Goal: Task Accomplishment & Management: Manage account settings

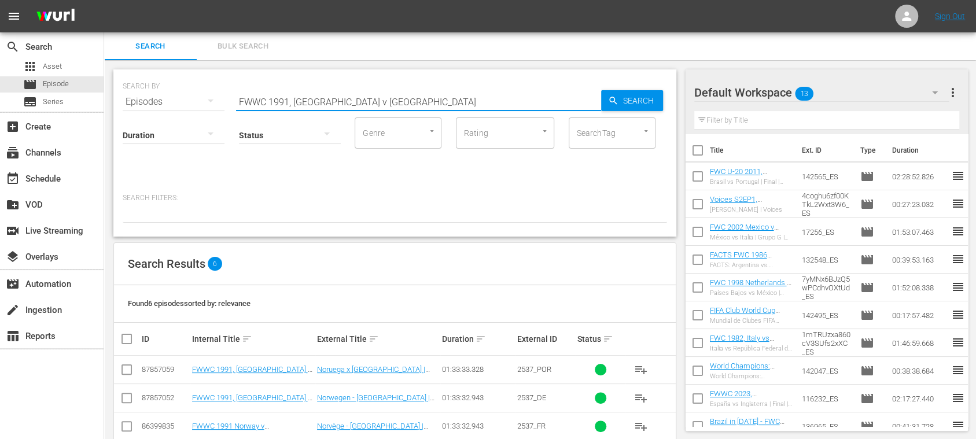
drag, startPoint x: 355, startPoint y: 100, endPoint x: 117, endPoint y: 94, distance: 238.4
click at [117, 94] on div "SEARCH BY Search By Episodes Search ID, Title, Description, Keywords, or Catego…" at bounding box center [394, 152] width 563 height 167
paste input "Czech Republic v [GEOGRAPHIC_DATA], Final"
type input "Czech Republic v [GEOGRAPHIC_DATA], Final"
click at [629, 95] on span "Search" at bounding box center [640, 100] width 45 height 21
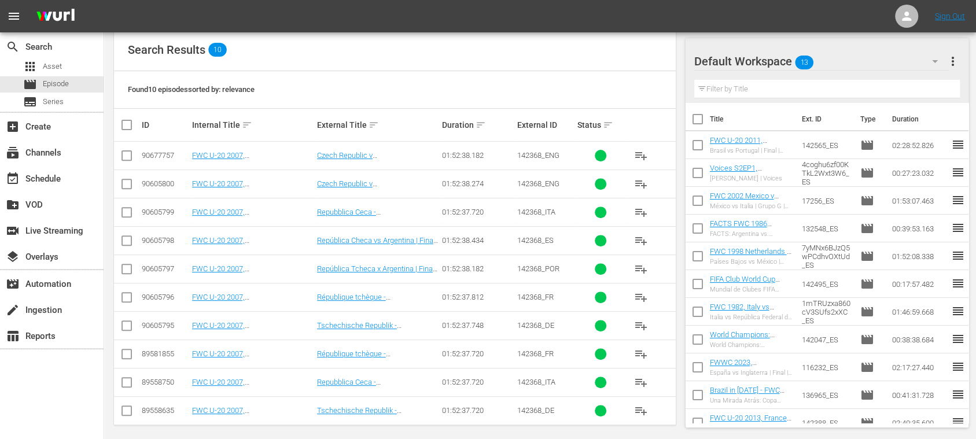
scroll to position [219, 0]
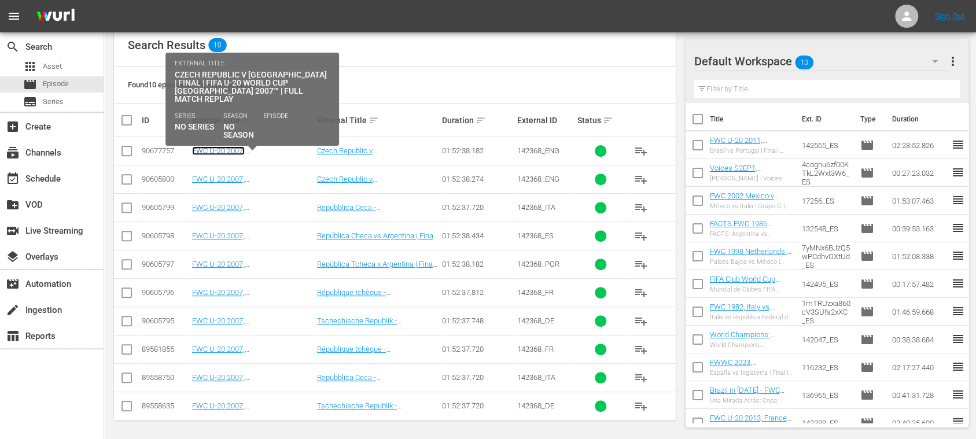
click at [268, 149] on link "FWC U-20 2007, [GEOGRAPHIC_DATA] v [GEOGRAPHIC_DATA], Final - FMR (EN)" at bounding box center [247, 163] width 110 height 35
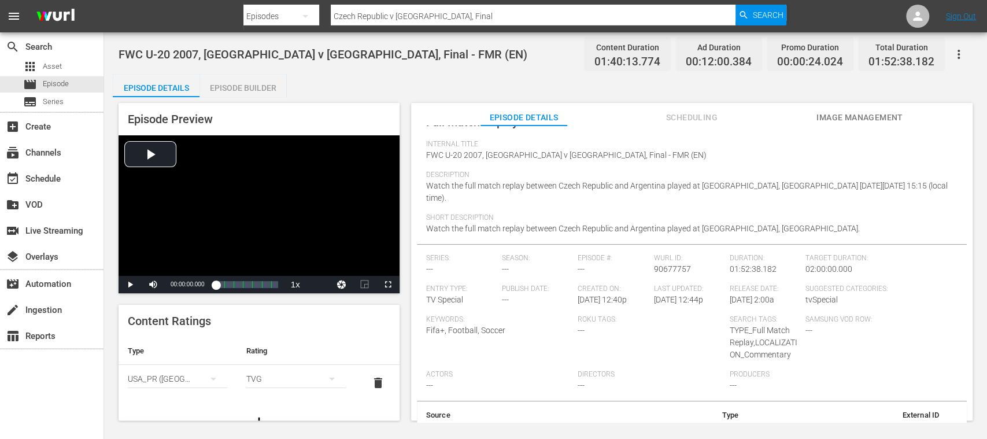
scroll to position [102, 0]
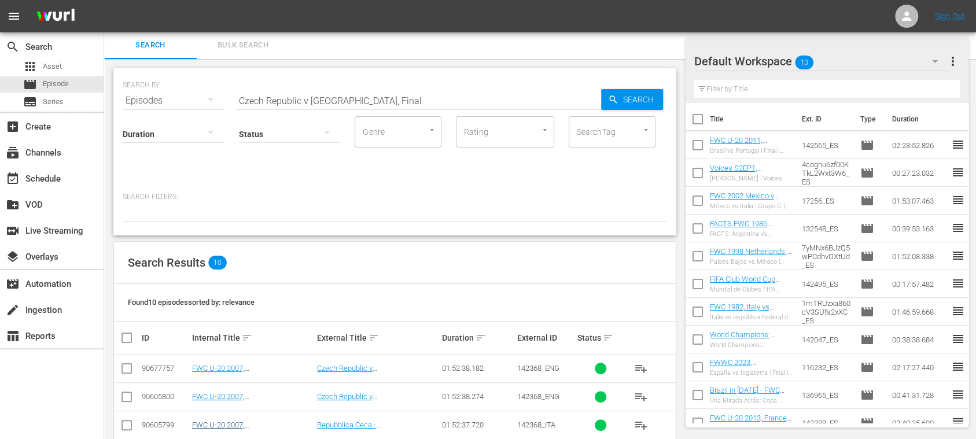
scroll to position [207, 0]
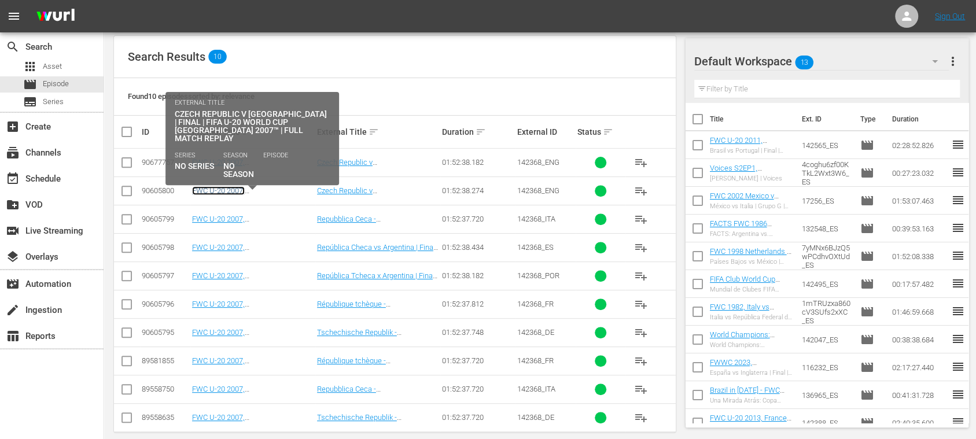
click at [273, 189] on link "FWC U-20 2007, [GEOGRAPHIC_DATA] v [GEOGRAPHIC_DATA], Final - FMR (EN)" at bounding box center [247, 203] width 110 height 35
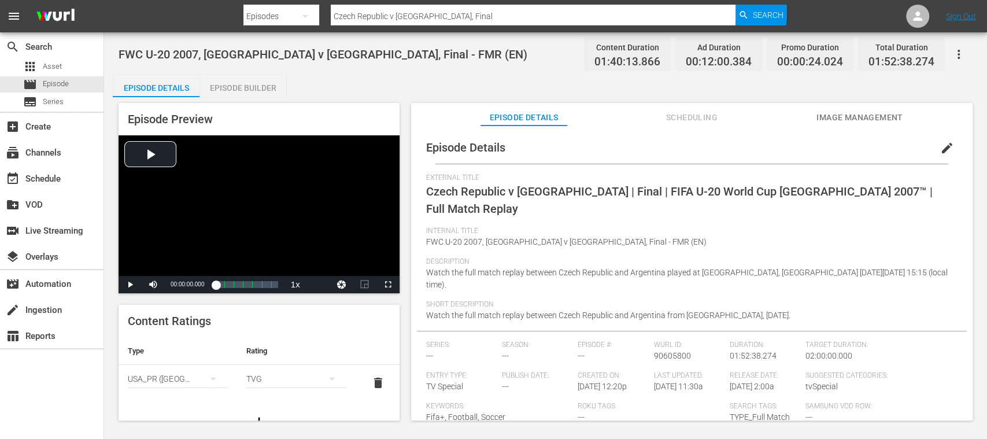
scroll to position [90, 0]
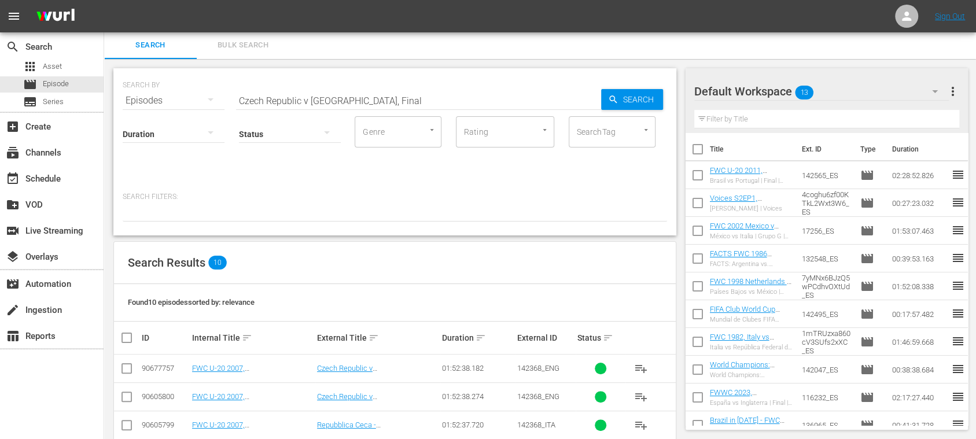
scroll to position [207, 0]
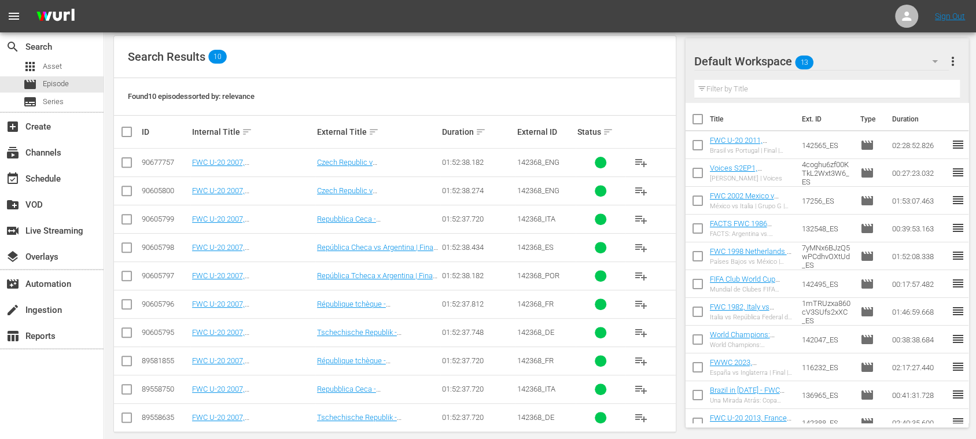
click at [128, 190] on input "checkbox" at bounding box center [127, 193] width 14 height 14
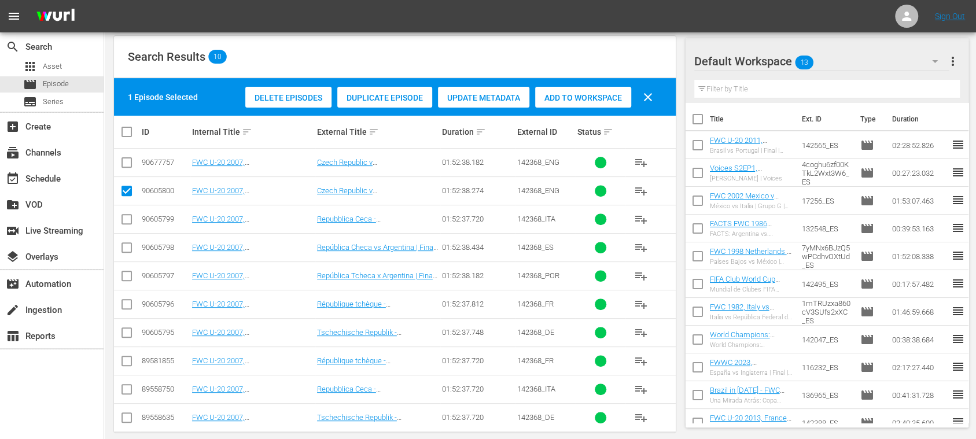
click at [283, 97] on span "Delete Episodes" at bounding box center [288, 97] width 86 height 9
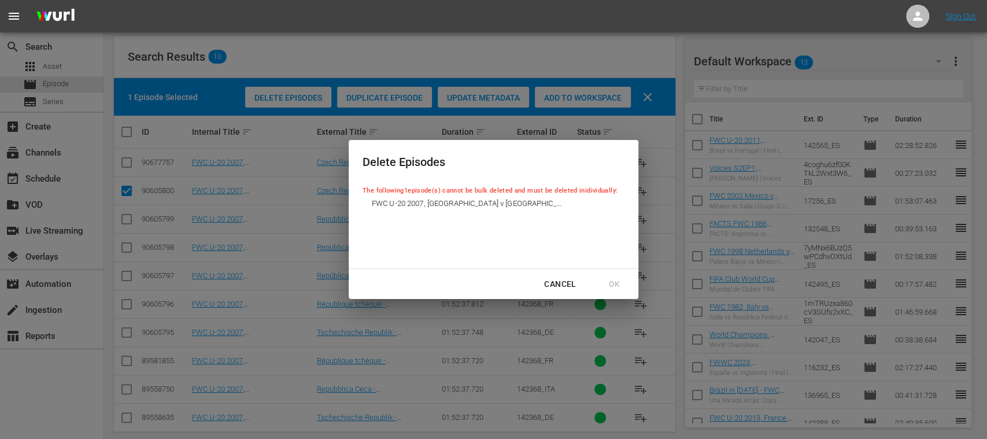
click at [559, 282] on div "Cancel" at bounding box center [560, 284] width 50 height 14
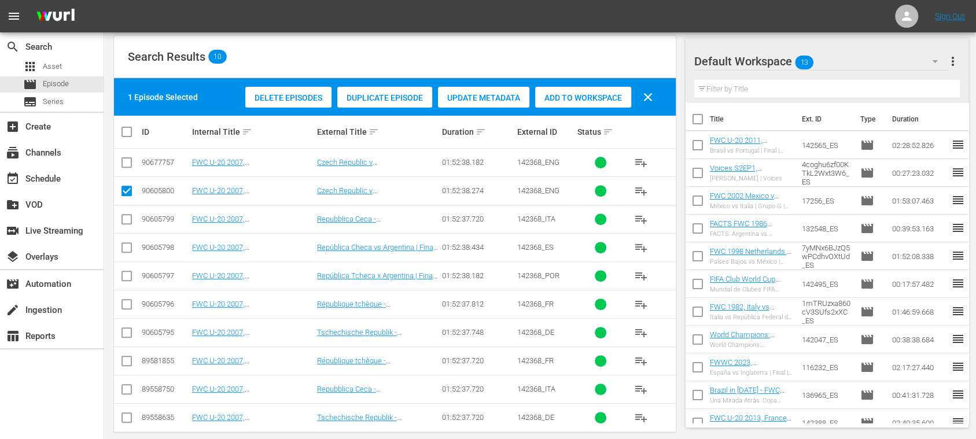
click at [125, 188] on input "checkbox" at bounding box center [127, 193] width 14 height 14
checkbox input "false"
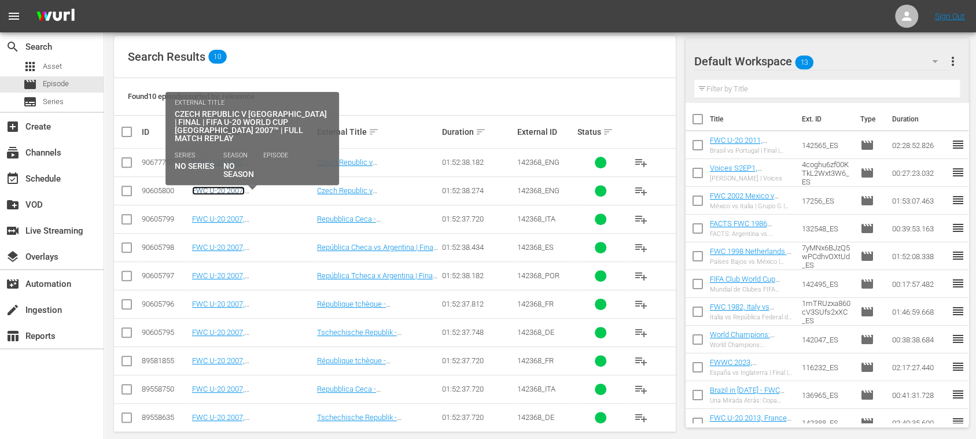
click at [265, 193] on link "FWC U-20 2007, [GEOGRAPHIC_DATA] v [GEOGRAPHIC_DATA], Final - FMR (EN)" at bounding box center [247, 203] width 110 height 35
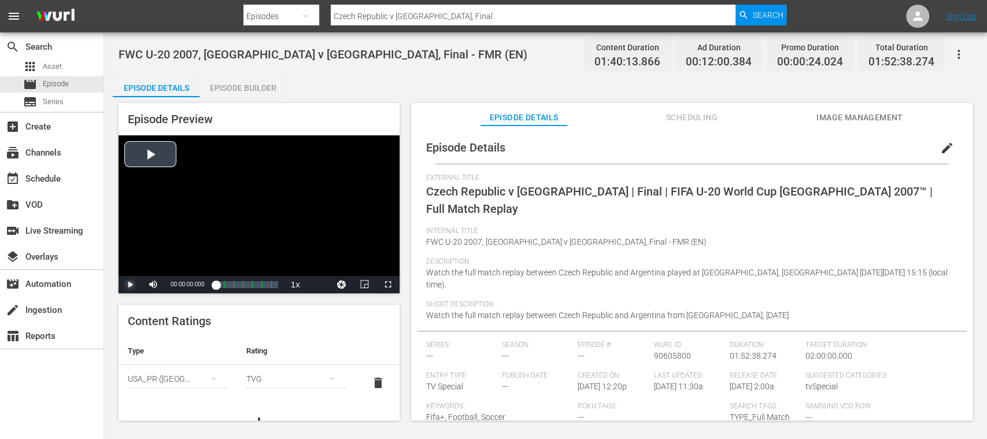
click at [130, 285] on span "Video Player" at bounding box center [130, 285] width 0 height 0
click at [943, 146] on span "edit" at bounding box center [947, 148] width 14 height 14
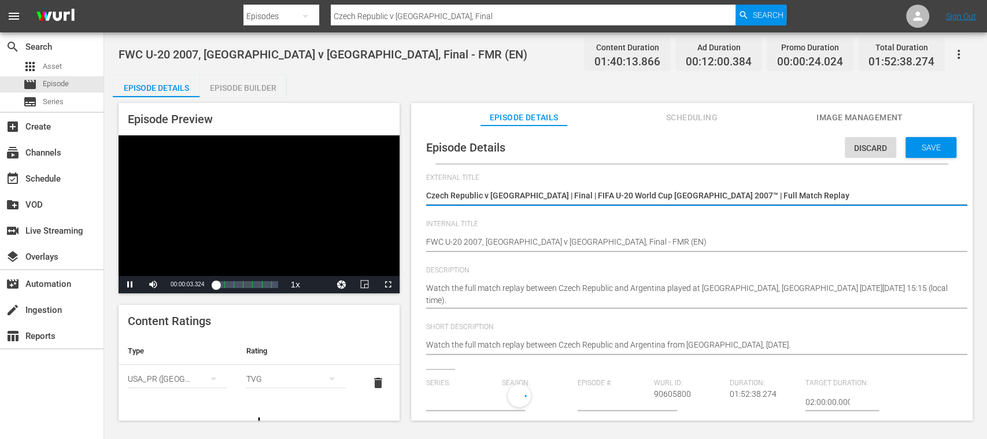
type input "No Series"
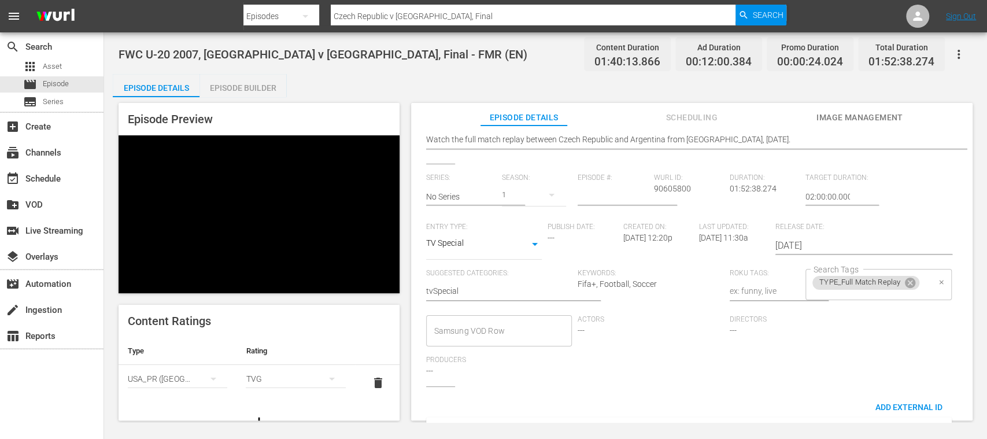
click at [926, 289] on div "TYPE_Full Match Replay Search Tags" at bounding box center [879, 284] width 146 height 31
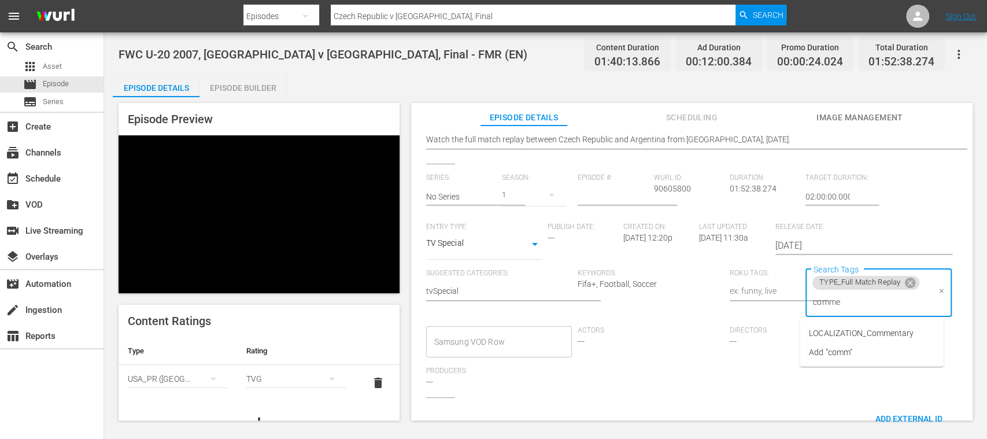
type input "commen"
click at [903, 341] on li "LOCALIZATION_Commentary" at bounding box center [872, 333] width 144 height 19
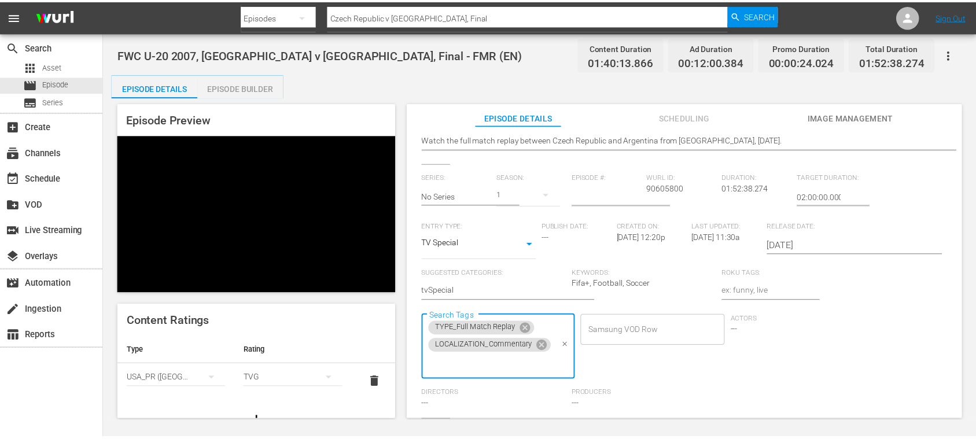
scroll to position [0, 0]
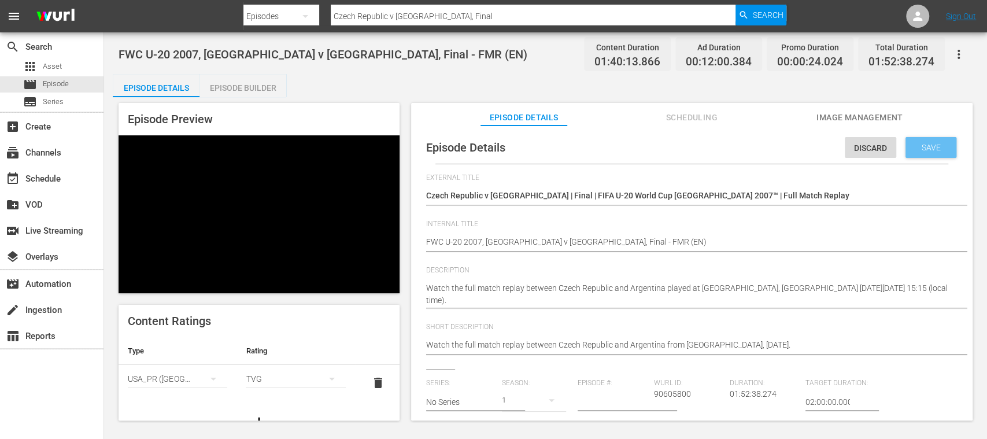
click at [929, 146] on span "Save" at bounding box center [932, 147] width 38 height 9
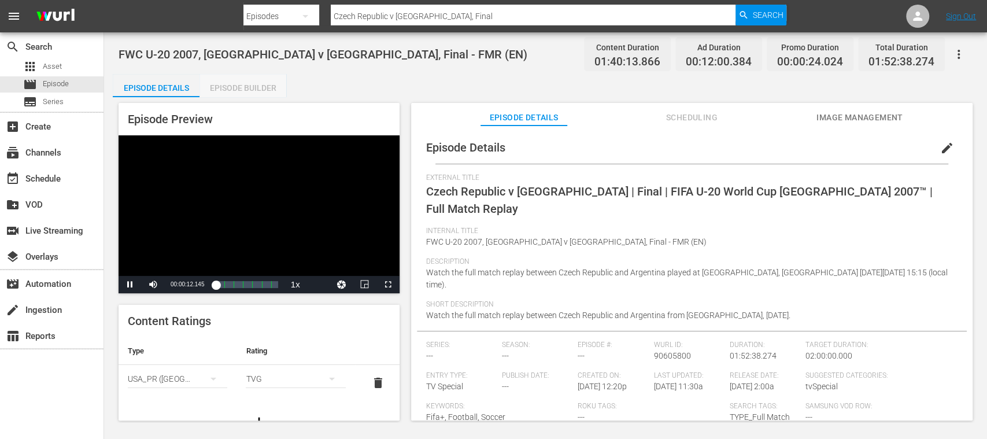
click at [268, 92] on div "Episode Builder" at bounding box center [243, 88] width 87 height 28
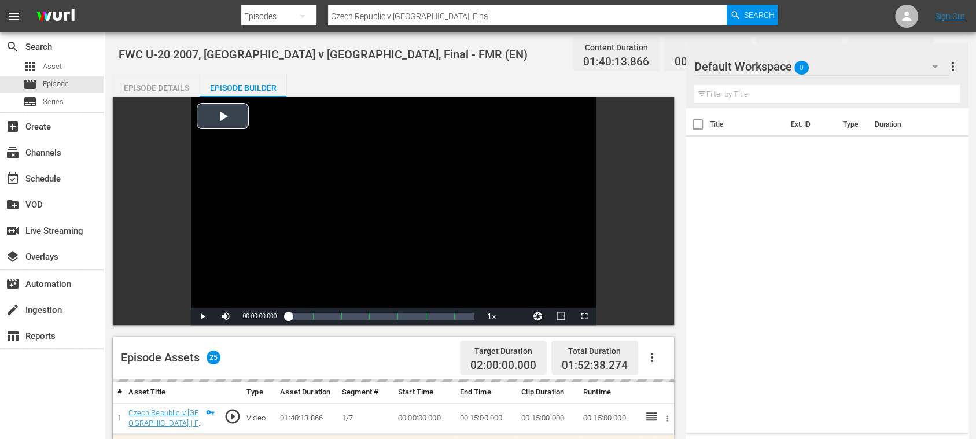
scroll to position [205, 0]
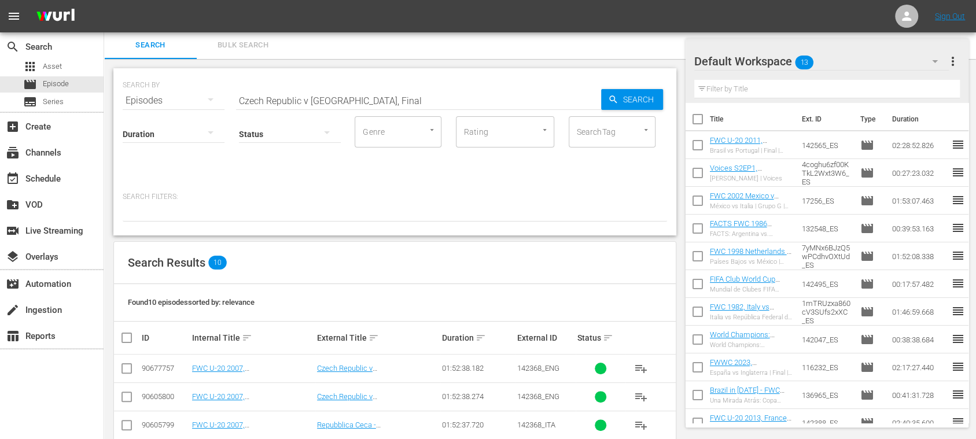
scroll to position [207, 0]
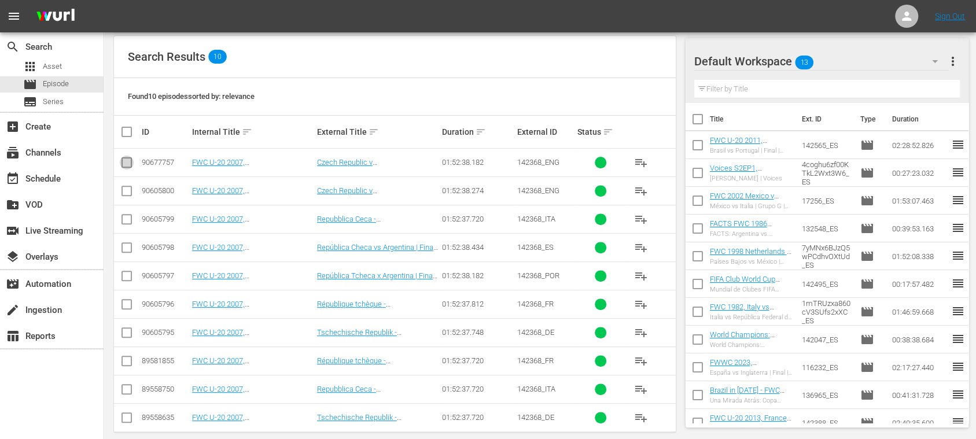
click at [128, 165] on input "checkbox" at bounding box center [127, 165] width 14 height 14
checkbox input "true"
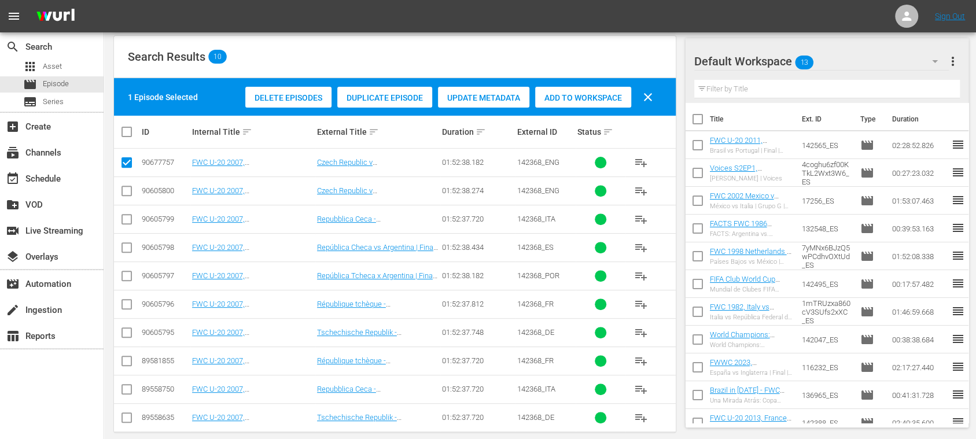
click at [296, 100] on span "Delete Episodes" at bounding box center [288, 97] width 86 height 9
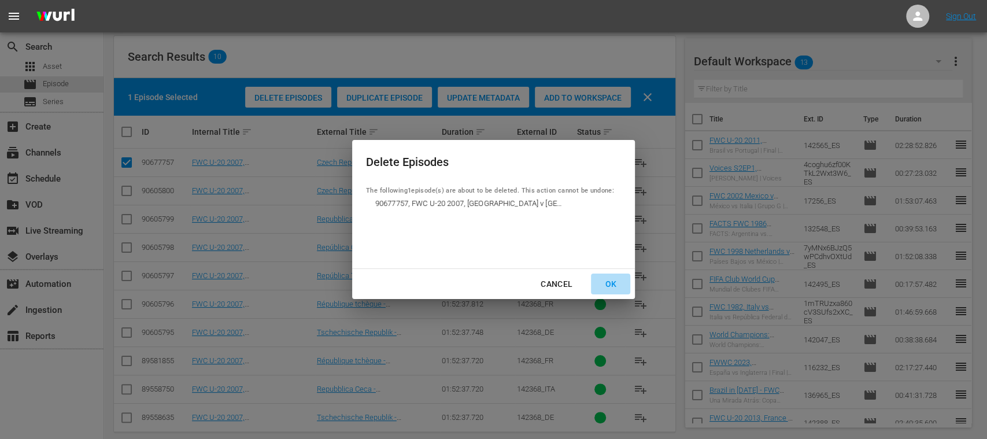
click at [614, 283] on div "OK" at bounding box center [611, 284] width 30 height 14
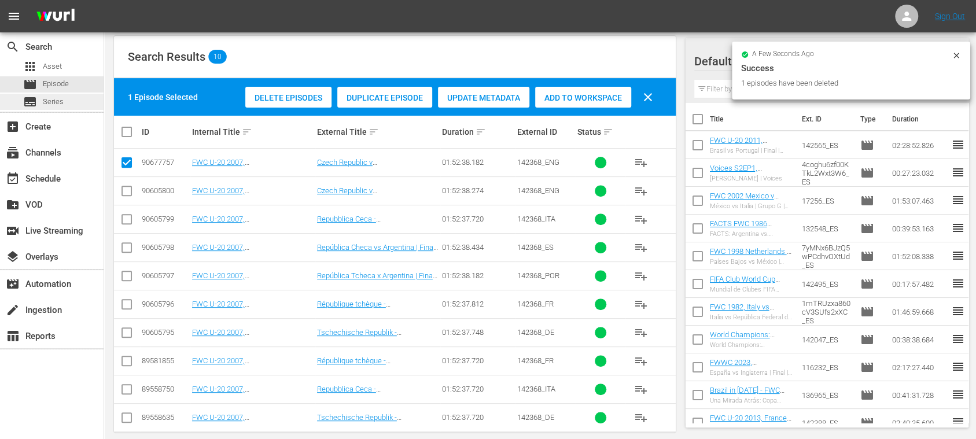
click at [69, 103] on div "subtitles Series" at bounding box center [52, 102] width 104 height 16
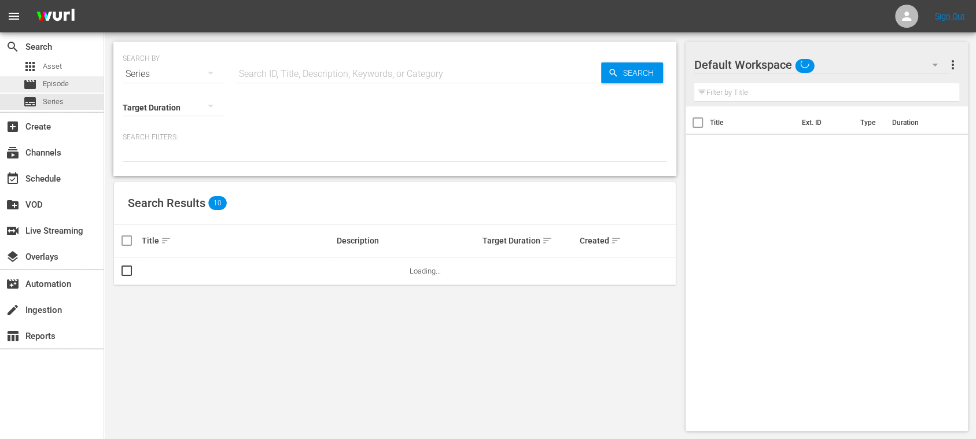
click at [67, 82] on span "Episode" at bounding box center [56, 84] width 26 height 12
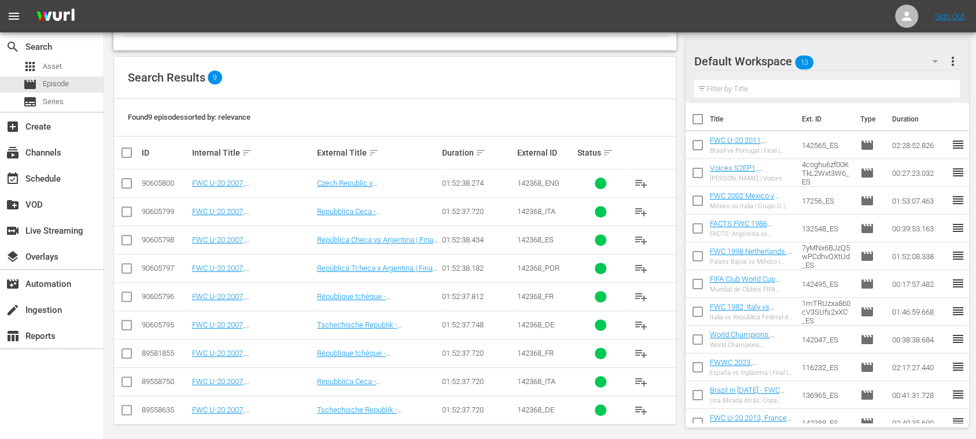
scroll to position [191, 0]
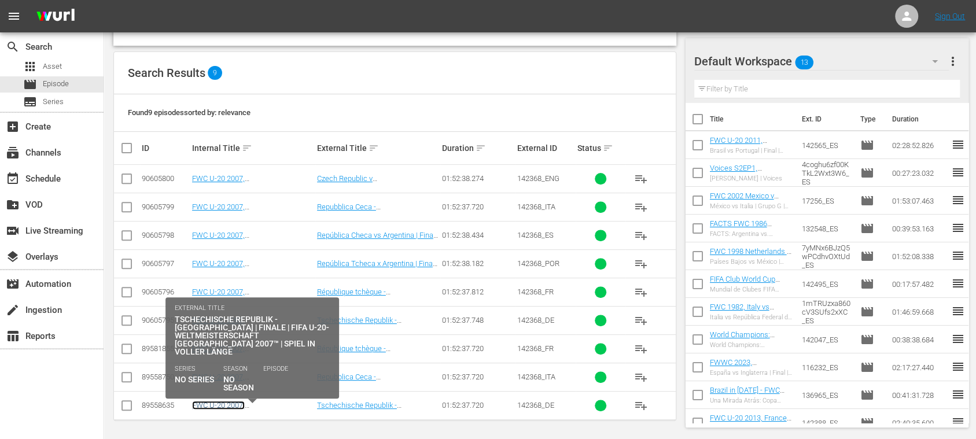
click at [238, 401] on link "FWC U-20 2007, [GEOGRAPHIC_DATA] v [GEOGRAPHIC_DATA], Final - FMR (DE)" at bounding box center [247, 418] width 110 height 35
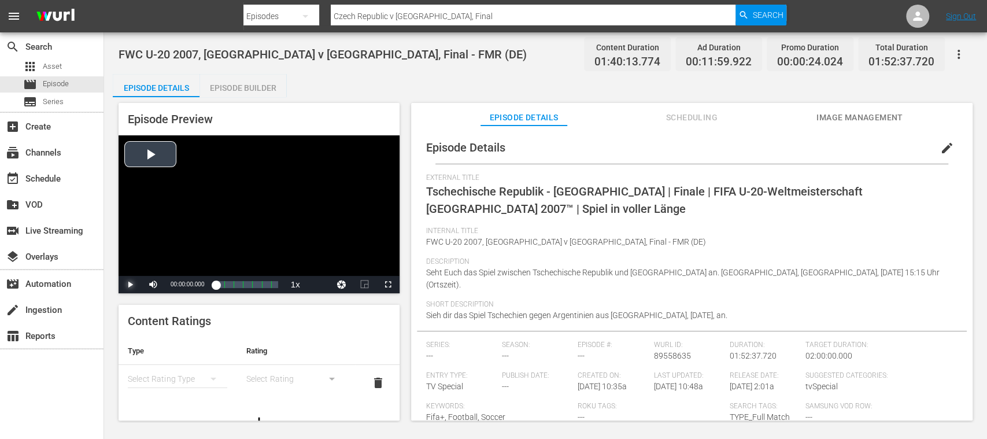
click at [130, 285] on span "Video Player" at bounding box center [130, 285] width 0 height 0
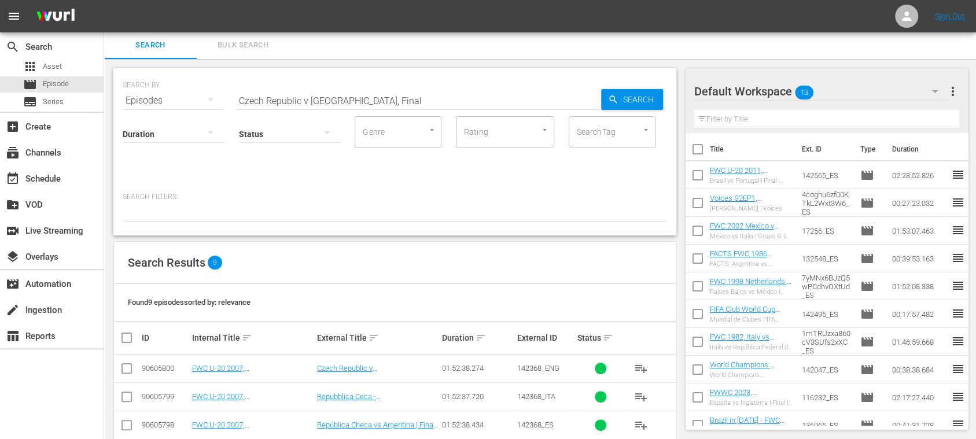
scroll to position [191, 0]
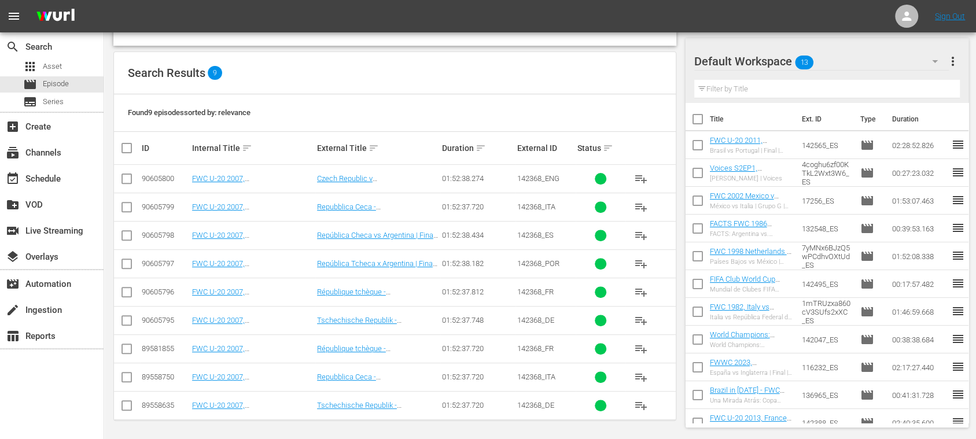
click at [126, 346] on input "checkbox" at bounding box center [127, 351] width 14 height 14
checkbox input "true"
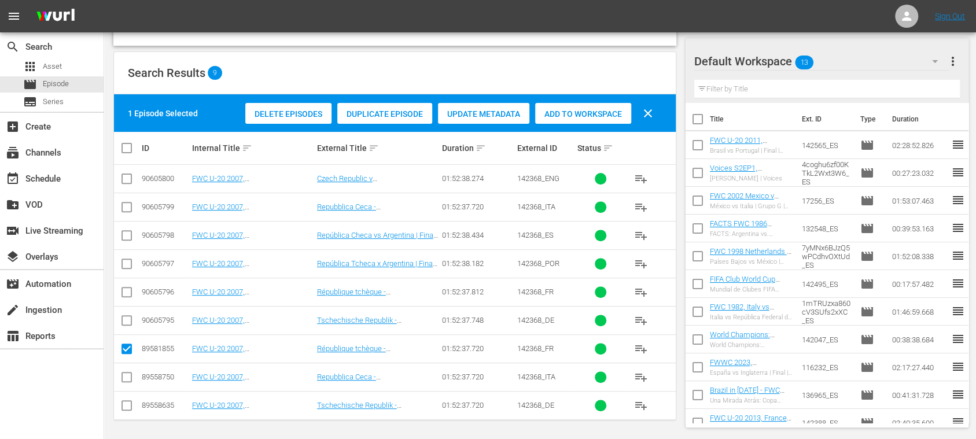
click at [128, 373] on input "checkbox" at bounding box center [127, 379] width 14 height 14
checkbox input "true"
click at [126, 401] on input "checkbox" at bounding box center [127, 408] width 14 height 14
checkbox input "true"
click at [272, 111] on span "Delete Episodes" at bounding box center [288, 113] width 86 height 9
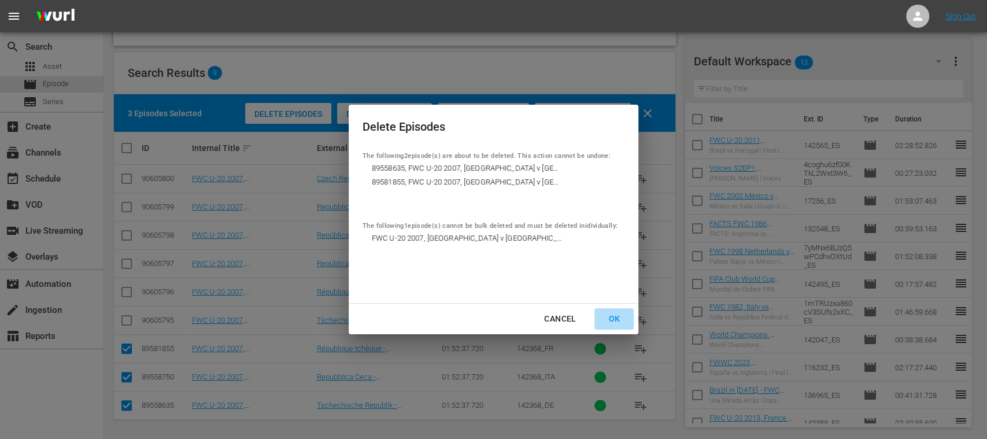
click at [615, 316] on div "OK" at bounding box center [614, 319] width 30 height 14
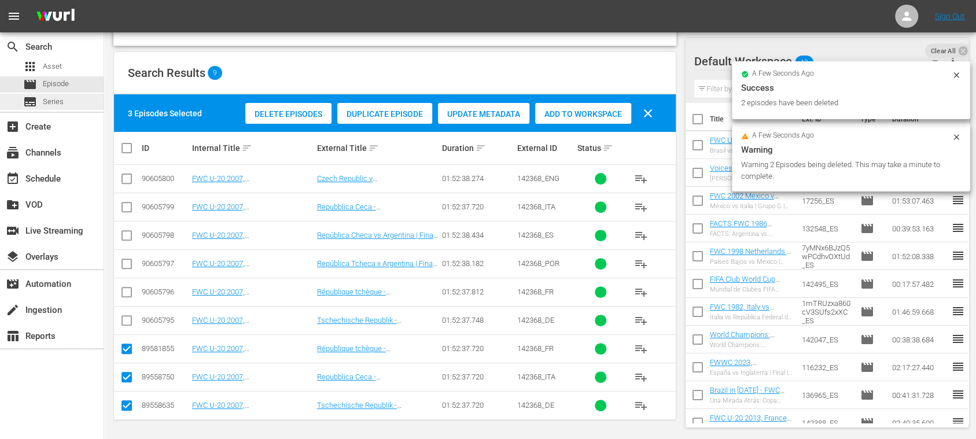
click at [58, 97] on span "Series" at bounding box center [53, 102] width 21 height 12
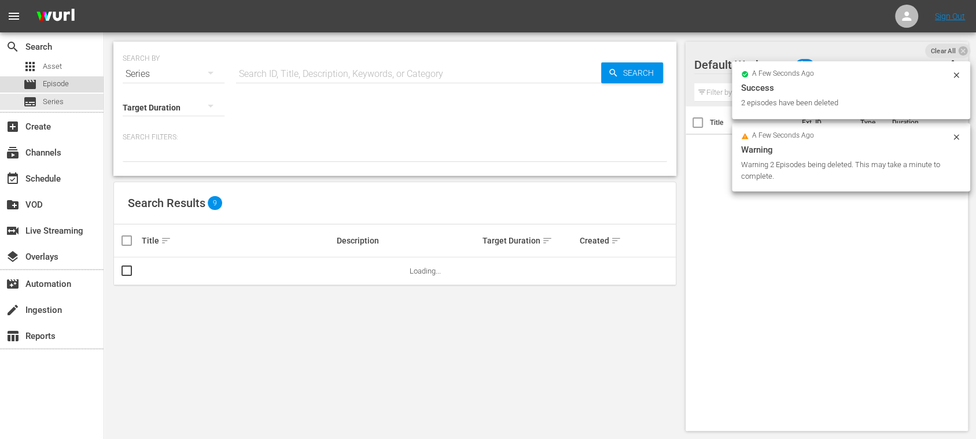
click at [57, 83] on span "Episode" at bounding box center [56, 84] width 26 height 12
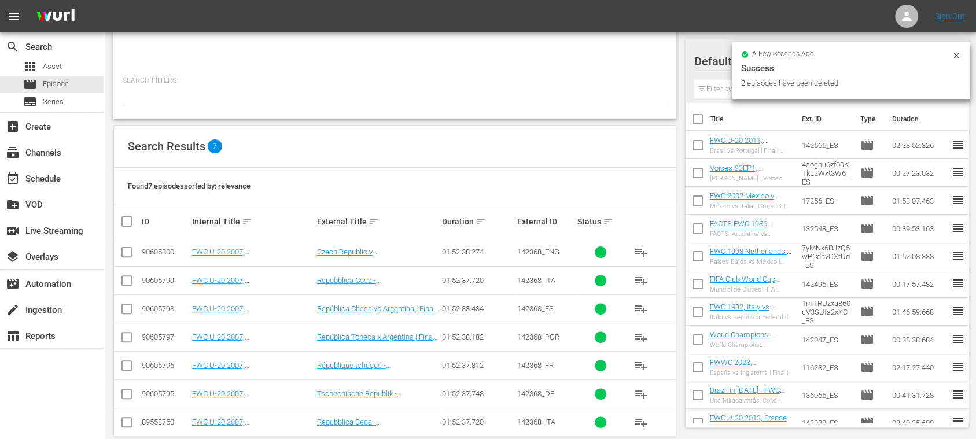
scroll to position [134, 0]
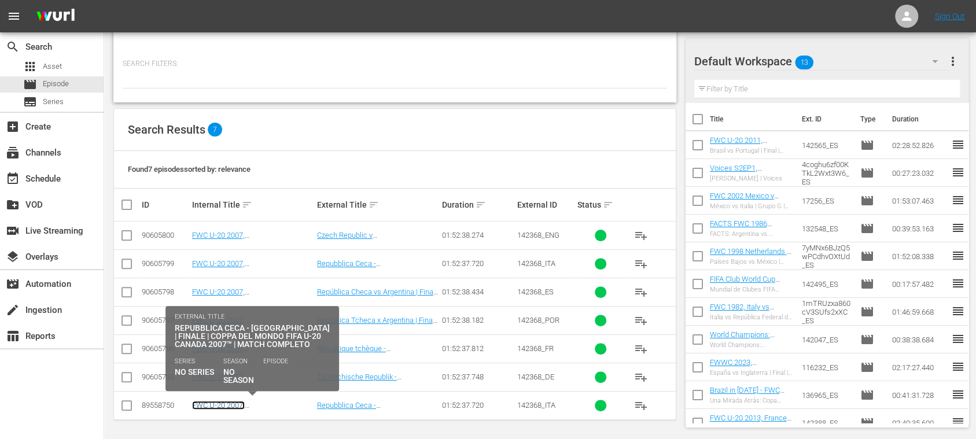
click at [274, 401] on link "FWC U-20 2007, [GEOGRAPHIC_DATA] v [GEOGRAPHIC_DATA], Final - FMR (IT)" at bounding box center [247, 418] width 110 height 35
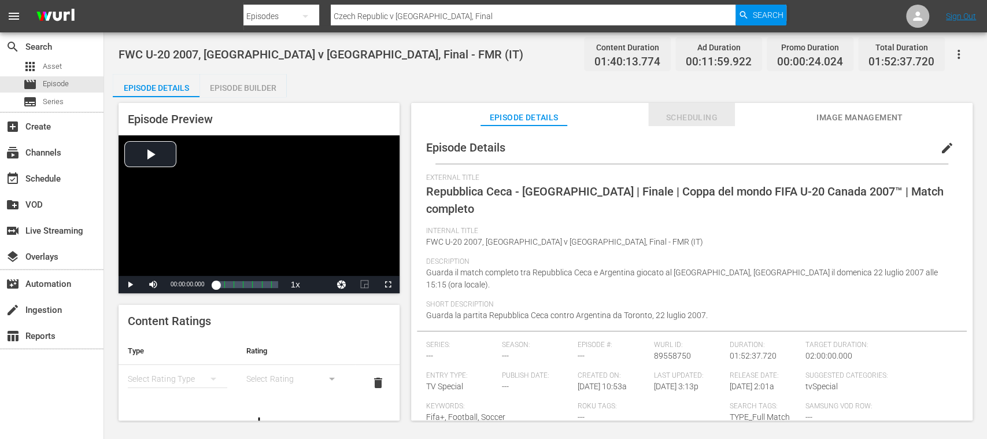
click at [706, 115] on span "Scheduling" at bounding box center [691, 117] width 87 height 14
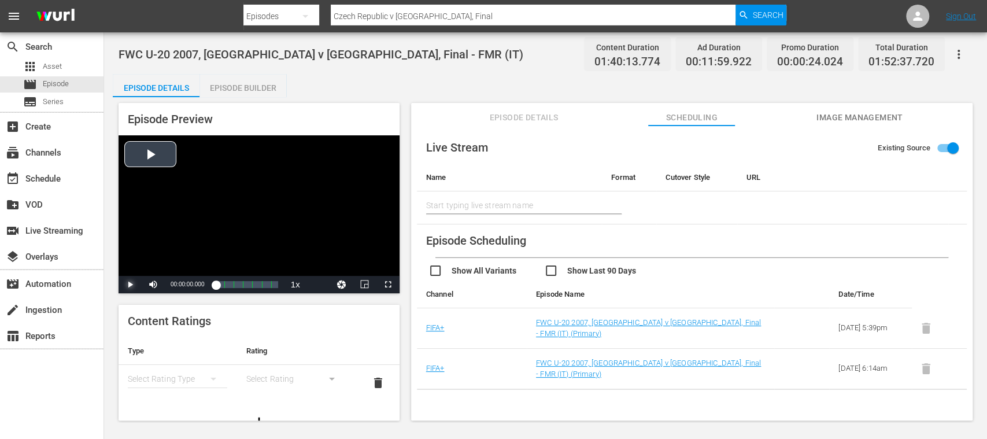
click at [130, 285] on span "Video Player" at bounding box center [130, 285] width 0 height 0
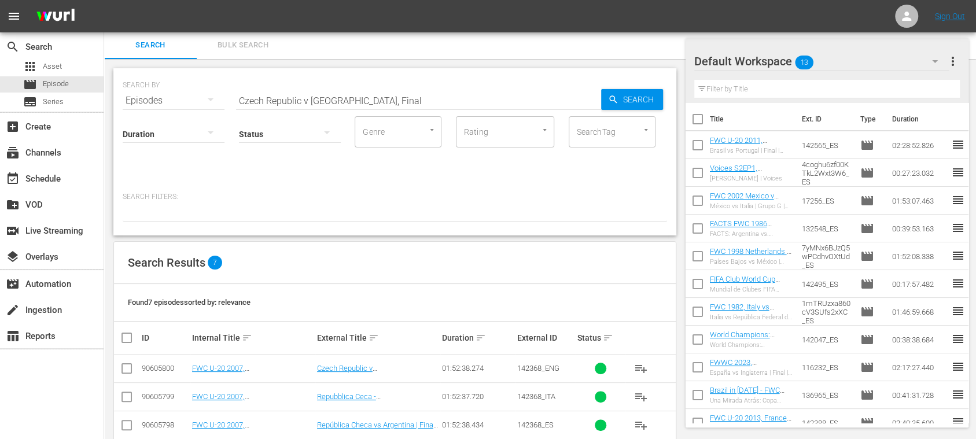
scroll to position [134, 0]
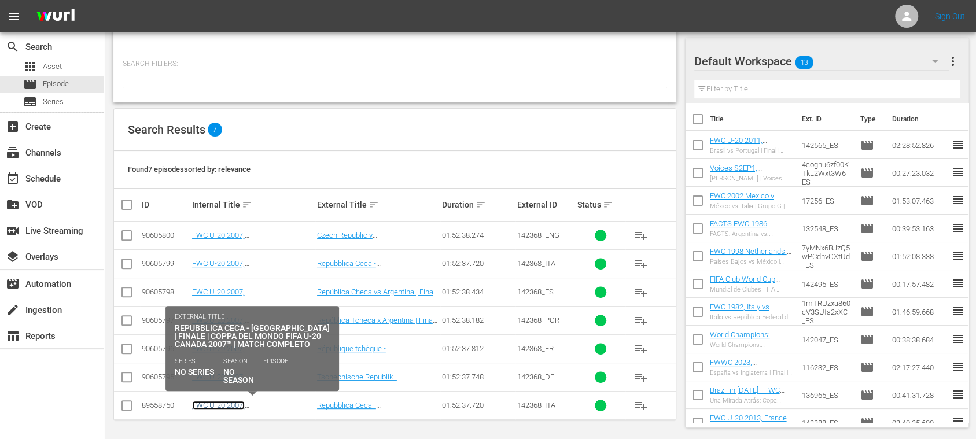
click at [242, 402] on link "FWC U-20 2007, [GEOGRAPHIC_DATA] v [GEOGRAPHIC_DATA], Final - FMR (IT)" at bounding box center [247, 418] width 110 height 35
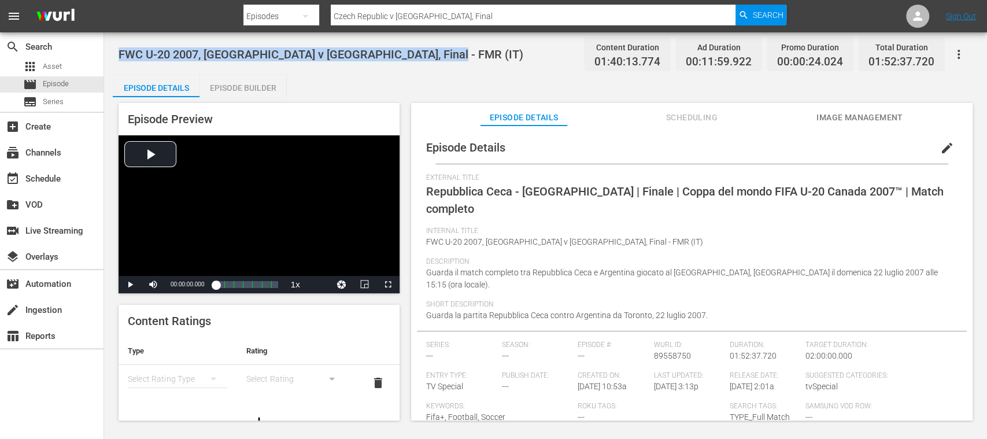
drag, startPoint x: 120, startPoint y: 53, endPoint x: 447, endPoint y: 57, distance: 327.4
click at [447, 57] on div "FWC U-20 2007, [GEOGRAPHIC_DATA] v [GEOGRAPHIC_DATA], Final - FMR (IT) Content …" at bounding box center [546, 54] width 854 height 26
copy span "FWC U-20 2007, [GEOGRAPHIC_DATA] v [GEOGRAPHIC_DATA], Final - FMR (IT)"
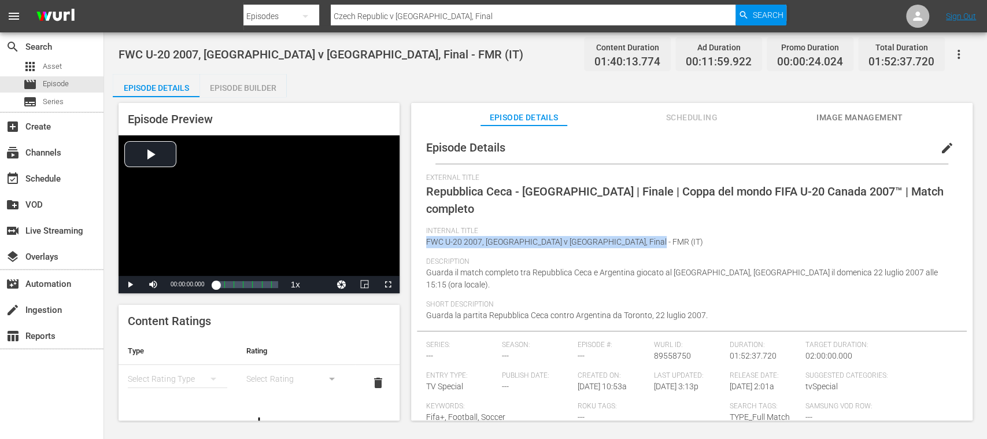
drag, startPoint x: 427, startPoint y: 225, endPoint x: 658, endPoint y: 223, distance: 231.3
click at [658, 227] on div "Internal Title FWC U-20 2007, [GEOGRAPHIC_DATA] v [GEOGRAPHIC_DATA], Final - FM…" at bounding box center [691, 242] width 531 height 31
copy span "FWC U-20 2007, [GEOGRAPHIC_DATA] v [GEOGRAPHIC_DATA], Final - FMR (IT)"
click at [60, 84] on span "Episode" at bounding box center [56, 84] width 26 height 12
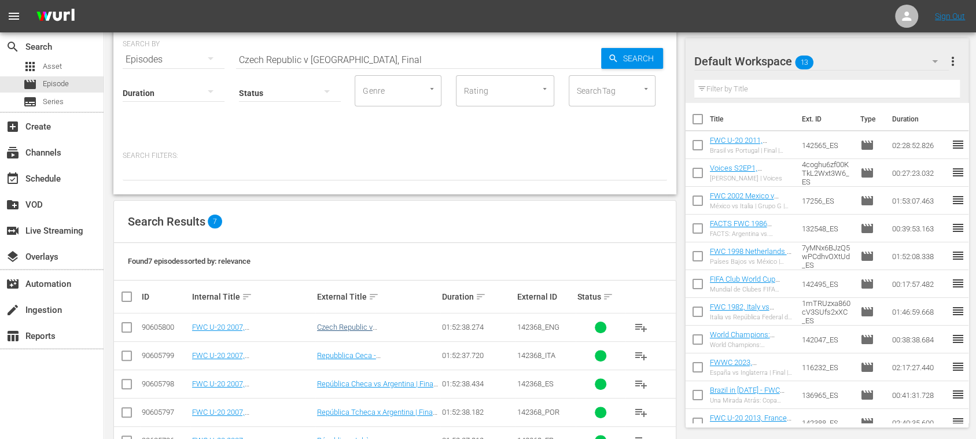
scroll to position [134, 0]
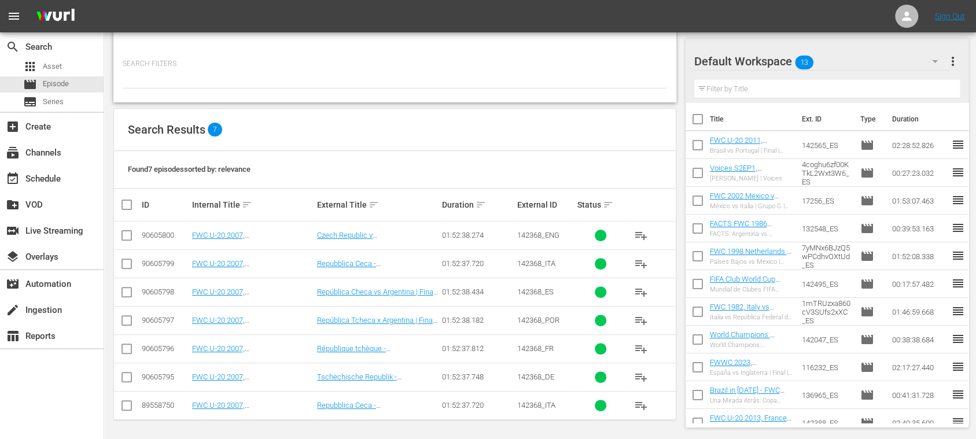
click at [264, 369] on td "FWC U-20 2007, [GEOGRAPHIC_DATA] v [GEOGRAPHIC_DATA], Final - FMR (DE)" at bounding box center [252, 377] width 125 height 28
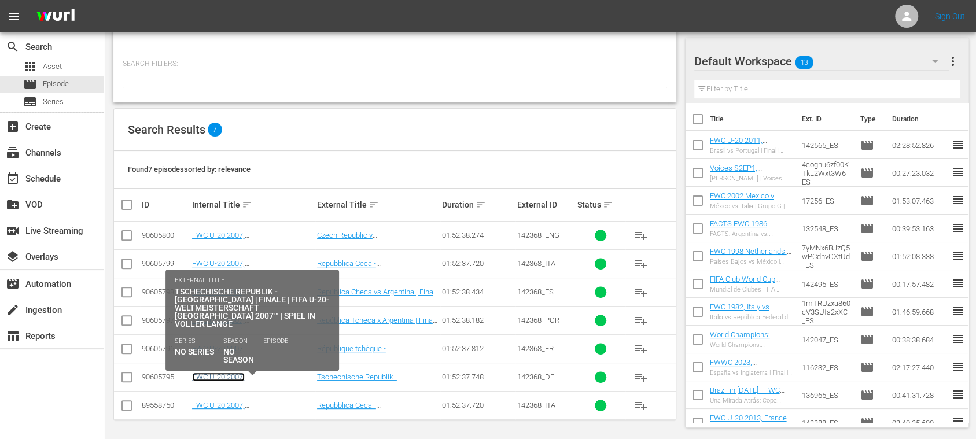
click at [263, 375] on link "FWC U-20 2007, [GEOGRAPHIC_DATA] v [GEOGRAPHIC_DATA], Final - FMR (DE)" at bounding box center [247, 389] width 110 height 35
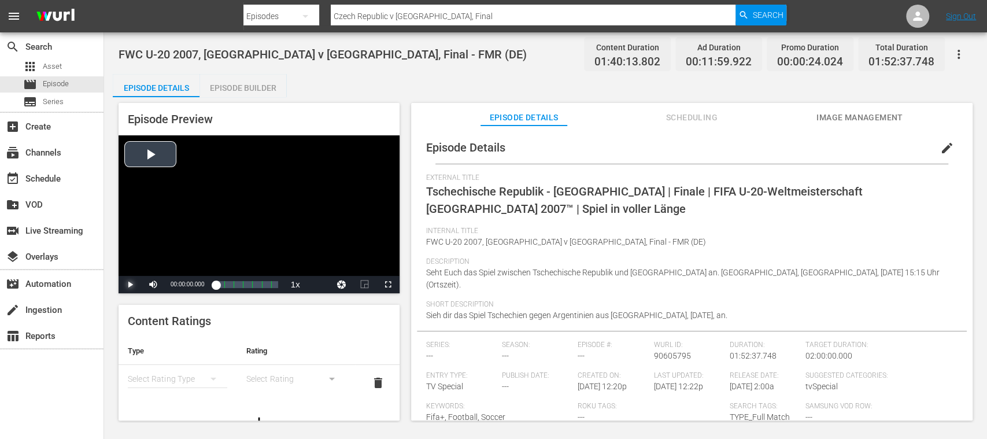
click at [130, 285] on span "Video Player" at bounding box center [130, 285] width 0 height 0
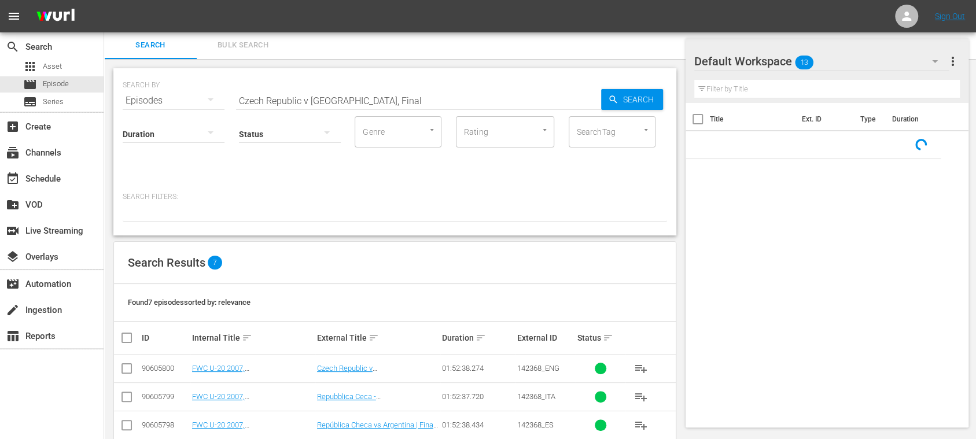
scroll to position [134, 0]
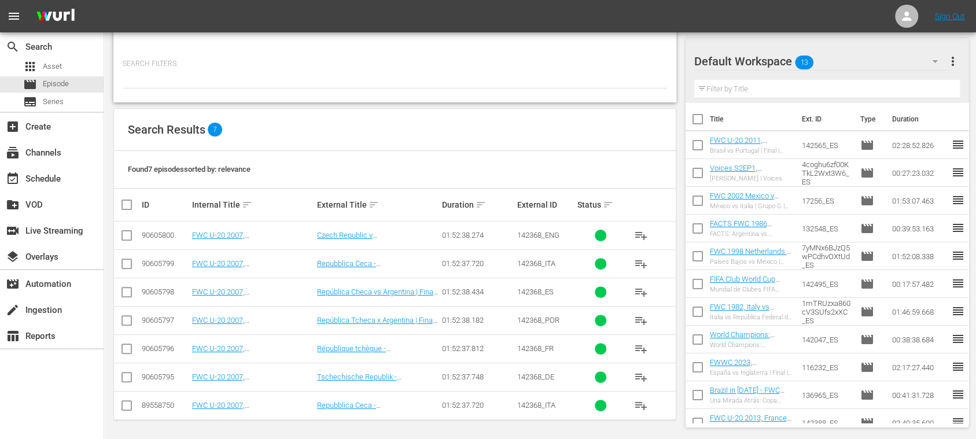
click at [241, 257] on td "FWC U-20 2007, [GEOGRAPHIC_DATA] v [GEOGRAPHIC_DATA], Final - FMR (IT)" at bounding box center [252, 263] width 125 height 28
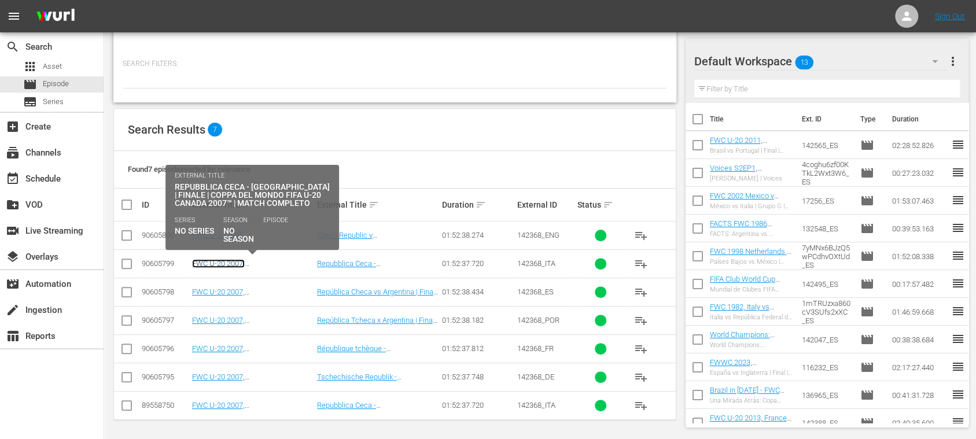
click at [267, 260] on link "FWC U-20 2007, [GEOGRAPHIC_DATA] v [GEOGRAPHIC_DATA], Final - FMR (IT)" at bounding box center [247, 276] width 110 height 35
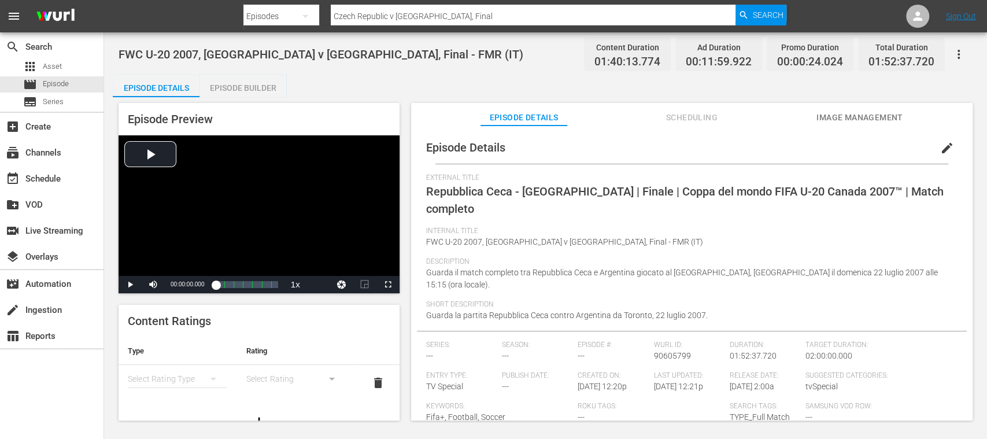
click at [684, 118] on span "Scheduling" at bounding box center [691, 117] width 87 height 14
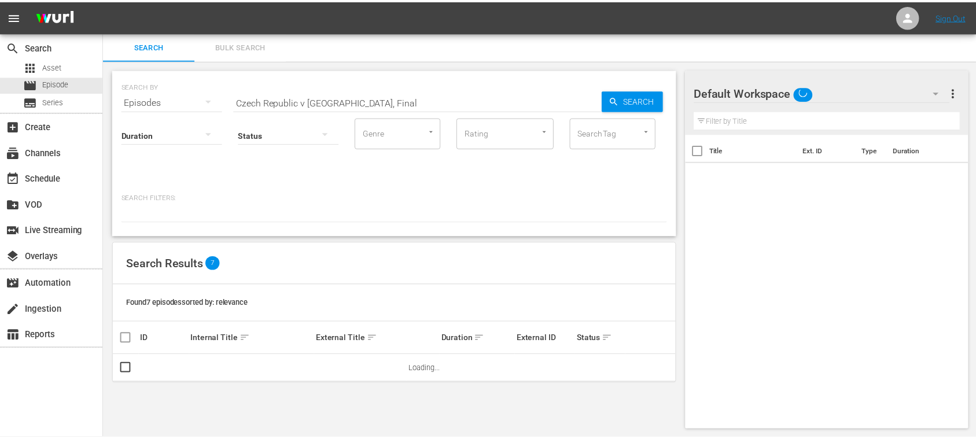
scroll to position [1, 0]
